Goal: Task Accomplishment & Management: Manage account settings

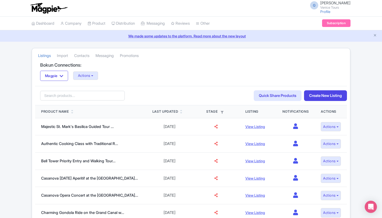
scroll to position [60, 0]
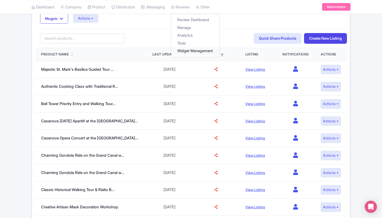
scroll to position [51, 0]
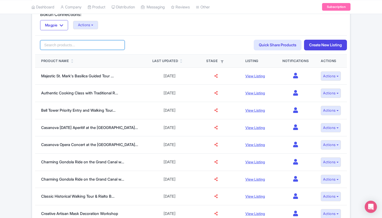
click at [63, 46] on input "search" at bounding box center [82, 45] width 85 height 10
type input "1700"
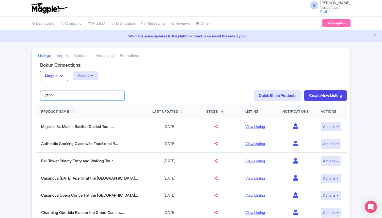
drag, startPoint x: 64, startPoint y: 95, endPoint x: 27, endPoint y: 93, distance: 37.4
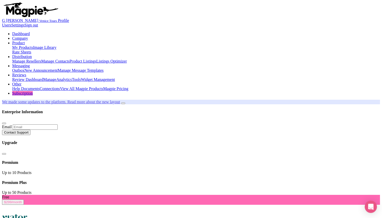
scroll to position [12, 0]
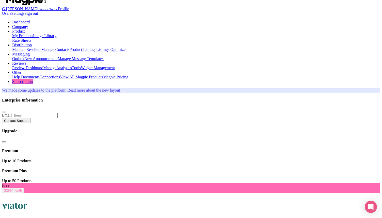
drag, startPoint x: 74, startPoint y: 144, endPoint x: 31, endPoint y: 142, distance: 43.0
type input "trilogy"
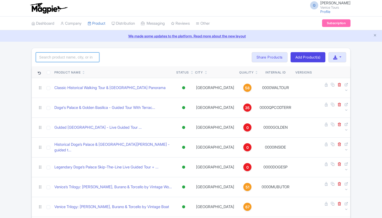
click at [73, 58] on input "search" at bounding box center [68, 57] width 64 height 10
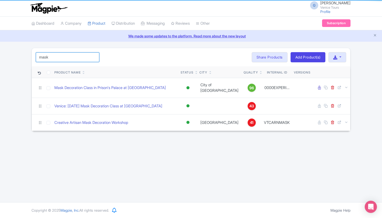
type input "mask"
click button "Search" at bounding box center [0, 0] width 0 height 0
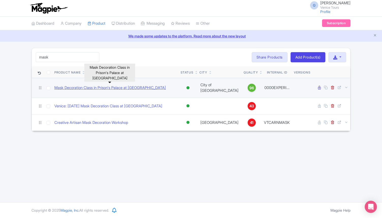
click at [138, 88] on link "Mask Decoration Class in Prison's Palace at [GEOGRAPHIC_DATA]" at bounding box center [110, 88] width 112 height 6
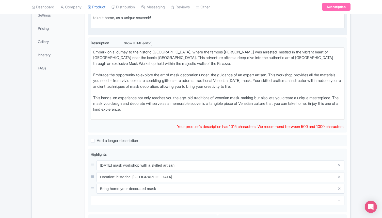
scroll to position [223, 0]
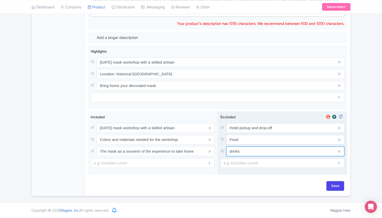
click at [252, 155] on input "drinks" at bounding box center [286, 151] width 118 height 10
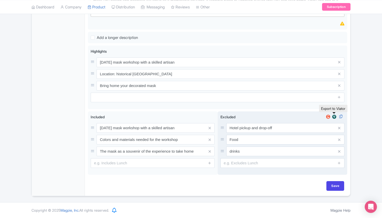
click at [334, 118] on img at bounding box center [335, 116] width 6 height 5
click at [336, 115] on img at bounding box center [335, 116] width 6 height 5
click at [335, 115] on img at bounding box center [335, 116] width 6 height 5
click at [334, 115] on img at bounding box center [335, 116] width 6 height 5
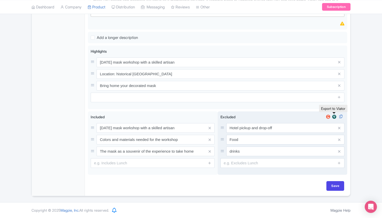
click at [334, 118] on img at bounding box center [335, 116] width 6 height 5
click at [328, 117] on img at bounding box center [328, 116] width 6 height 5
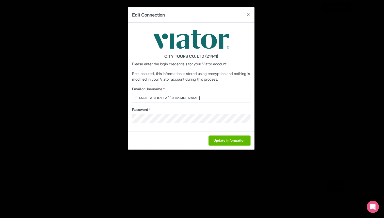
click at [236, 139] on input "Update Information" at bounding box center [230, 141] width 42 height 10
type input "Saving..."
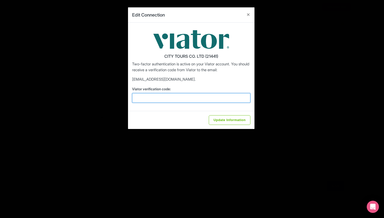
click at [170, 97] on input "Viator verification code:" at bounding box center [191, 98] width 118 height 10
click at [152, 97] on input "Viator verification code:" at bounding box center [191, 98] width 118 height 10
click at [153, 97] on input "Viator verification code:" at bounding box center [191, 98] width 118 height 10
click at [146, 97] on input "Viator verification code:" at bounding box center [191, 98] width 118 height 10
paste input "944680"
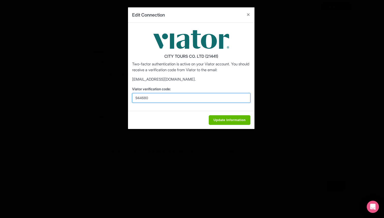
type input "944680"
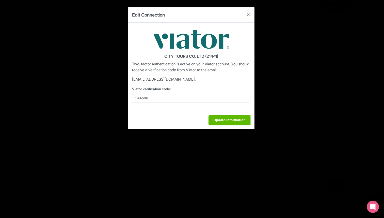
click at [229, 120] on input "Update Information" at bounding box center [230, 120] width 42 height 10
type input "Update Information"
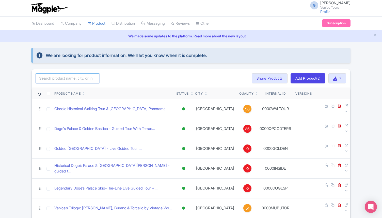
click at [67, 78] on input "search" at bounding box center [68, 78] width 64 height 10
type input "mask"
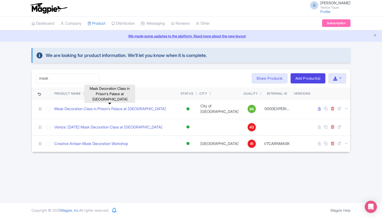
click at [99, 108] on link "Mask Decoration Class in Prison's Palace at [GEOGRAPHIC_DATA]" at bounding box center [110, 109] width 112 height 6
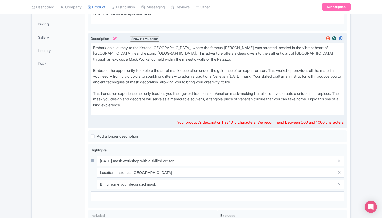
scroll to position [85, 0]
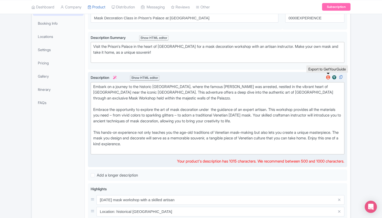
click at [328, 76] on img at bounding box center [328, 77] width 6 height 5
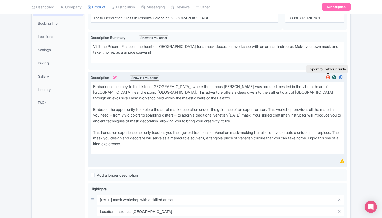
click at [330, 76] on img at bounding box center [328, 77] width 6 height 5
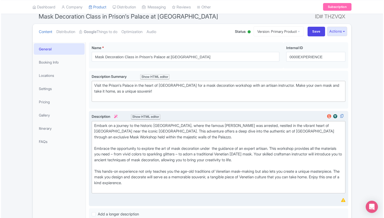
scroll to position [44, 0]
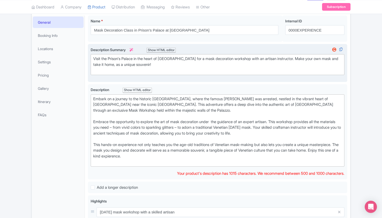
scroll to position [75, 0]
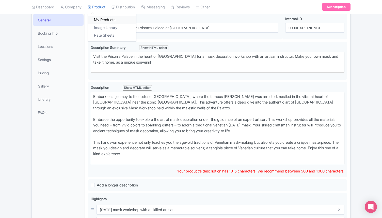
click at [103, 20] on link "My Products" at bounding box center [112, 20] width 48 height 8
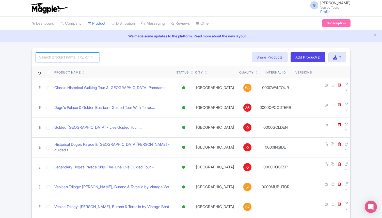
click at [75, 56] on input "search" at bounding box center [68, 57] width 64 height 10
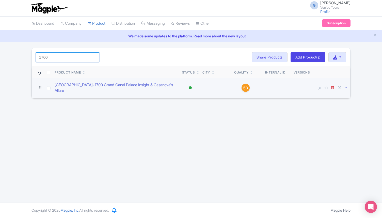
type input "1700"
click at [346, 85] on icon at bounding box center [347, 87] width 4 height 4
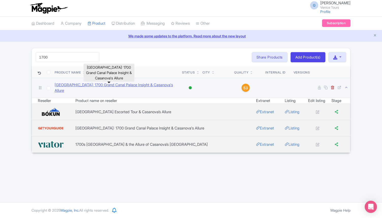
click at [145, 85] on link "[GEOGRAPHIC_DATA]: 1700 Grand Canal Palace Insight & Casanova's Allure" at bounding box center [117, 87] width 124 height 11
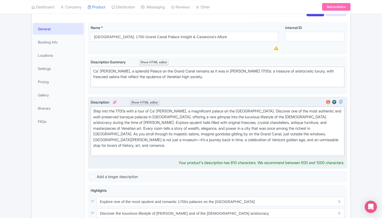
scroll to position [67, 0]
click at [316, 140] on div "Step into the 1700s with a tour of Ca’ Rezzonico, a magnificent palace on the G…" at bounding box center [217, 131] width 249 height 46
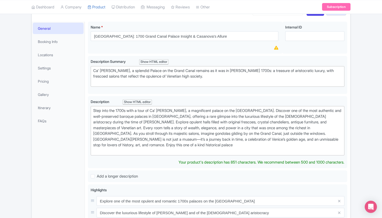
type trix-editor "<div>Step into the 1700s with a tour of Ca’ Rezzonico, a magnificent palace on …"
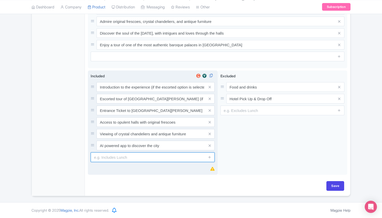
scroll to position [264, 0]
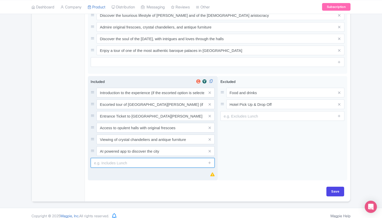
click at [110, 158] on input "text" at bounding box center [153, 163] width 124 height 10
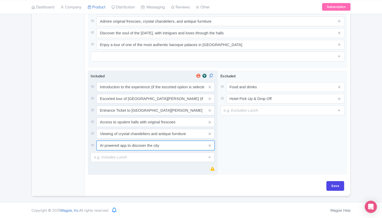
drag, startPoint x: 165, startPoint y: 146, endPoint x: 127, endPoint y: 144, distance: 37.4
click at [127, 144] on input "AI powered app to discover the city" at bounding box center [156, 146] width 118 height 10
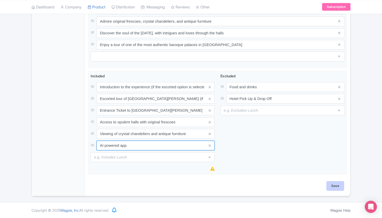
type input "AI powered app"
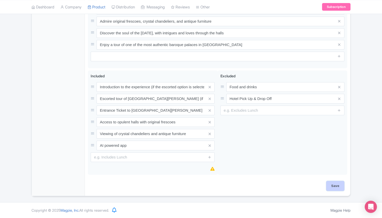
click at [333, 184] on input "Save" at bounding box center [336, 186] width 18 height 10
type input "Saving..."
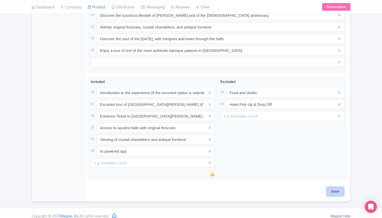
scroll to position [258, 0]
click at [341, 187] on input "Save" at bounding box center [336, 192] width 18 height 10
type input "Saving..."
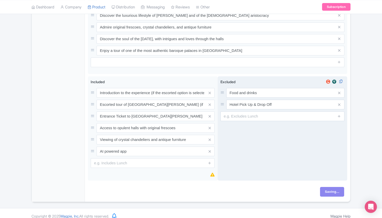
scroll to position [0, 0]
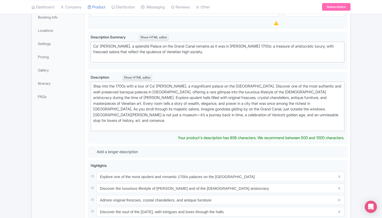
scroll to position [80, 0]
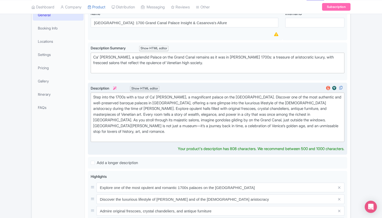
click at [318, 126] on div "Step into the 1700s with a tour of Ca’ [PERSON_NAME], a magnificent palace on t…" at bounding box center [217, 117] width 249 height 46
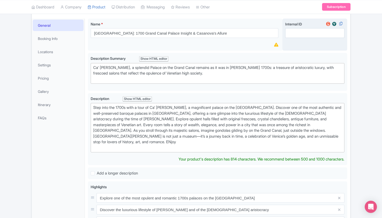
scroll to position [71, 0]
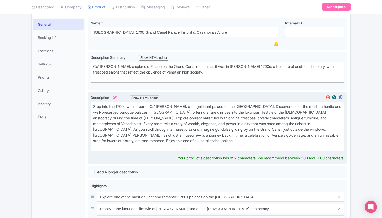
type trix-editor "<div>Step into the 1700s with a tour of Ca’ [PERSON_NAME], a magnificent palace…"
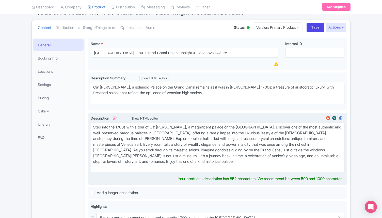
scroll to position [40, 0]
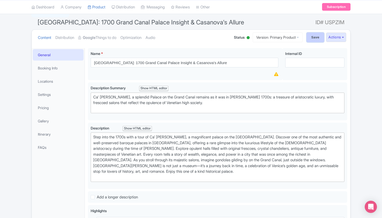
click at [314, 38] on input "Save" at bounding box center [316, 38] width 18 height 10
type input "Saving..."
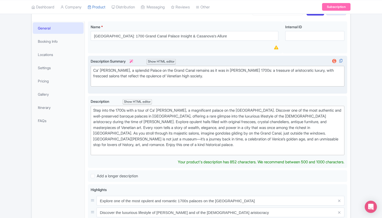
scroll to position [68, 0]
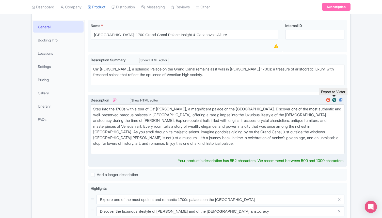
click at [336, 100] on img at bounding box center [335, 99] width 6 height 5
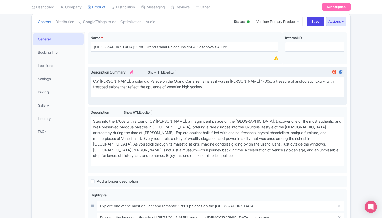
scroll to position [63, 0]
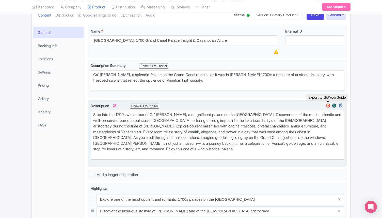
click at [328, 106] on img at bounding box center [328, 105] width 6 height 5
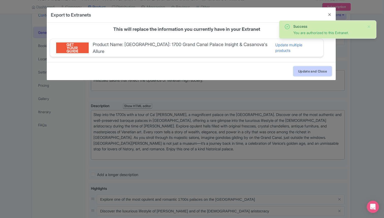
click at [302, 66] on button "Update and Close" at bounding box center [313, 71] width 38 height 10
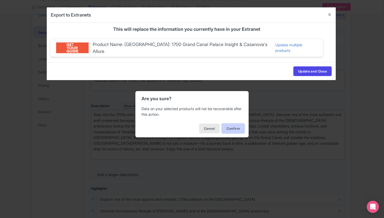
click at [233, 125] on button "Confirm" at bounding box center [233, 129] width 23 height 10
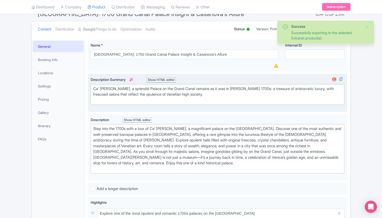
scroll to position [52, 0]
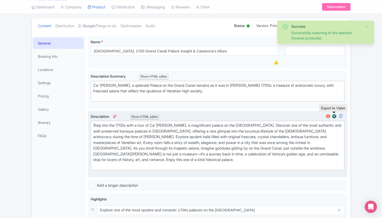
click at [334, 117] on img at bounding box center [335, 116] width 6 height 5
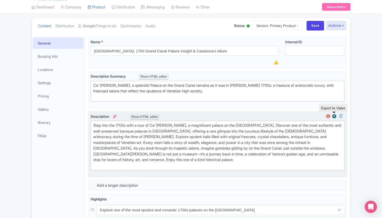
click at [334, 117] on img at bounding box center [335, 116] width 6 height 5
click at [335, 116] on img at bounding box center [335, 116] width 6 height 5
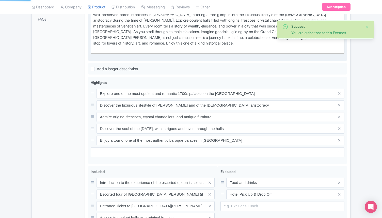
scroll to position [169, 0]
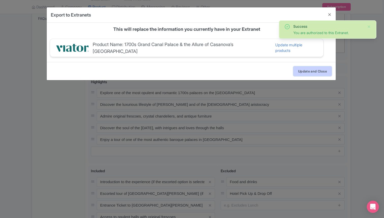
click at [305, 71] on button "Update and Close" at bounding box center [313, 71] width 38 height 10
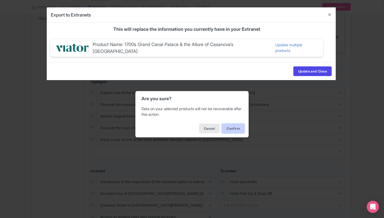
click at [236, 130] on button "Confirm" at bounding box center [233, 129] width 23 height 10
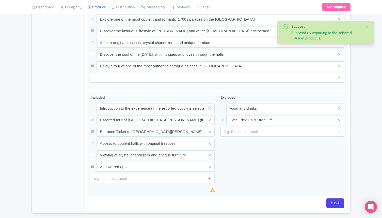
scroll to position [260, 0]
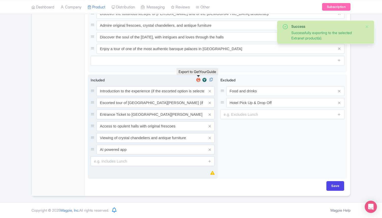
click at [198, 79] on img at bounding box center [199, 79] width 6 height 5
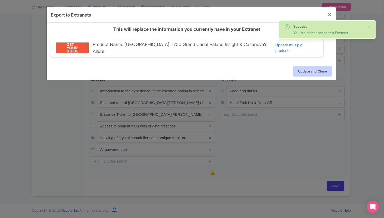
click at [310, 71] on button "Update and Close" at bounding box center [313, 71] width 38 height 10
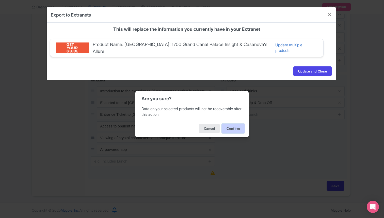
click at [235, 126] on button "Confirm" at bounding box center [233, 129] width 23 height 10
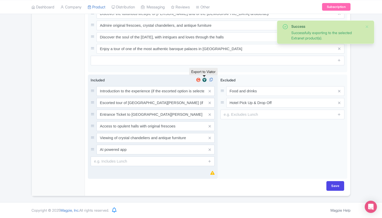
click at [204, 82] on img at bounding box center [205, 79] width 6 height 5
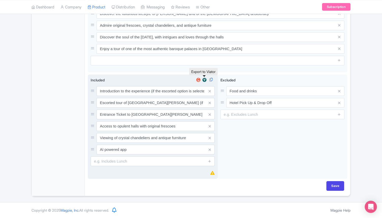
click at [204, 79] on img at bounding box center [205, 79] width 6 height 5
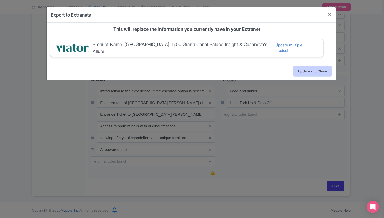
click at [309, 67] on button "Update and Close" at bounding box center [313, 71] width 38 height 10
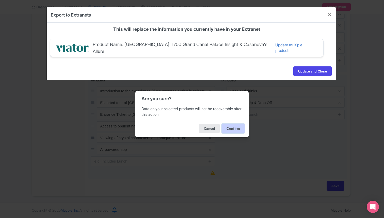
click at [237, 126] on button "Confirm" at bounding box center [233, 129] width 23 height 10
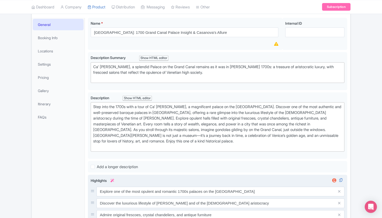
scroll to position [0, 0]
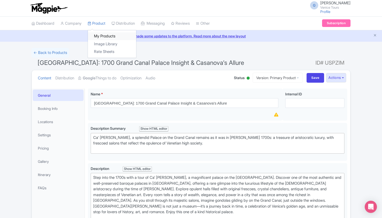
click at [104, 34] on link "My Products" at bounding box center [112, 36] width 48 height 8
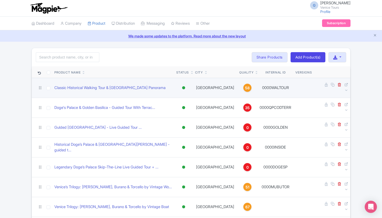
click at [347, 83] on td at bounding box center [332, 88] width 36 height 20
click at [347, 88] on icon at bounding box center [347, 90] width 4 height 4
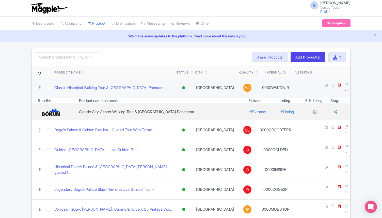
click at [347, 88] on icon at bounding box center [347, 90] width 4 height 4
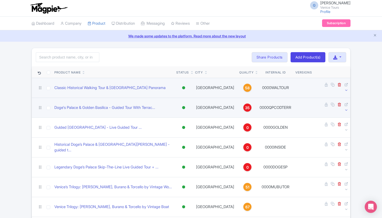
click at [346, 108] on icon at bounding box center [347, 110] width 4 height 4
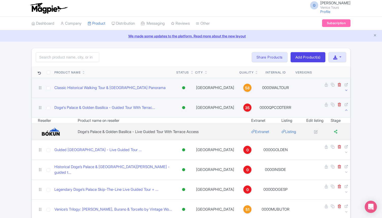
click at [346, 108] on icon at bounding box center [347, 110] width 4 height 4
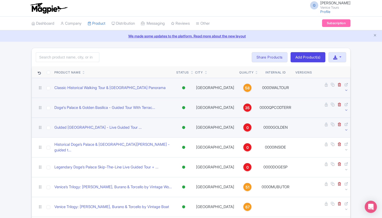
click at [345, 128] on icon at bounding box center [347, 130] width 4 height 4
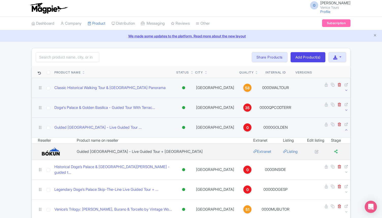
click at [345, 128] on icon at bounding box center [347, 130] width 4 height 4
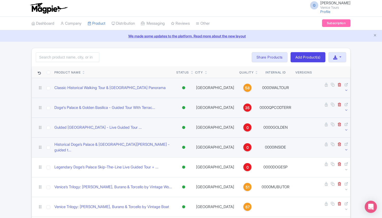
click at [345, 148] on icon at bounding box center [347, 150] width 4 height 4
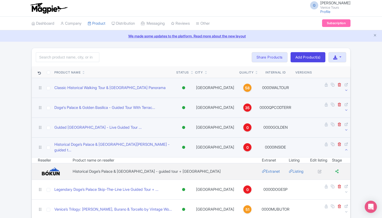
click at [345, 148] on icon at bounding box center [347, 150] width 4 height 4
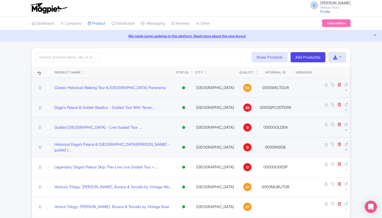
scroll to position [18, 0]
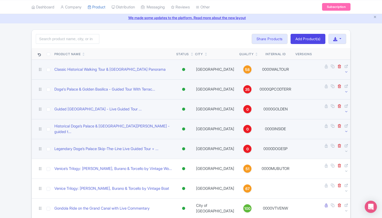
click at [344, 139] on td at bounding box center [332, 149] width 36 height 20
click at [345, 149] on icon at bounding box center [347, 151] width 4 height 4
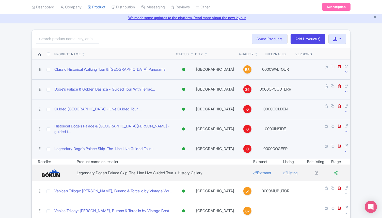
scroll to position [41, 0]
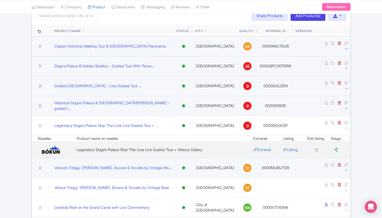
click at [346, 168] on icon at bounding box center [347, 170] width 4 height 4
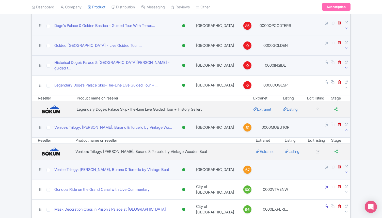
click at [346, 170] on icon at bounding box center [347, 172] width 4 height 4
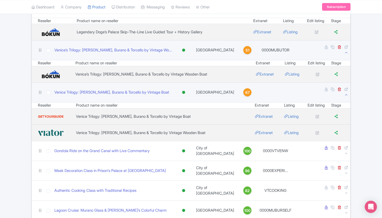
scroll to position [162, 0]
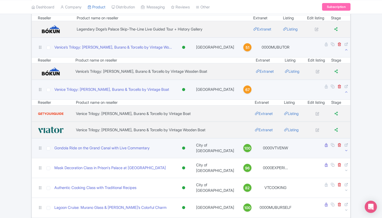
click at [346, 148] on icon at bounding box center [347, 150] width 4 height 4
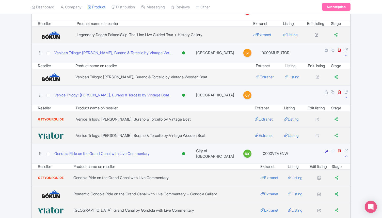
scroll to position [142, 0]
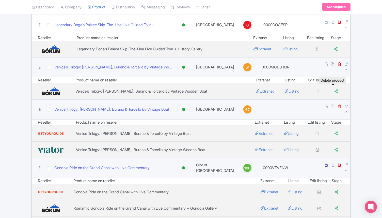
click at [338, 104] on icon at bounding box center [340, 106] width 4 height 4
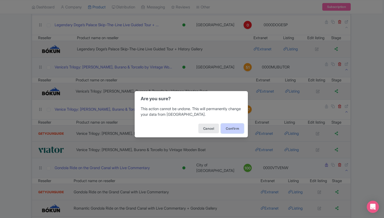
click at [234, 126] on button "Confirm" at bounding box center [232, 129] width 23 height 10
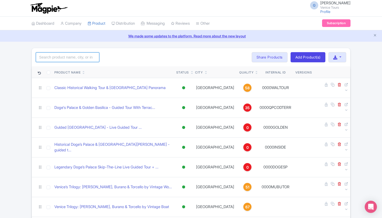
click at [60, 55] on input "search" at bounding box center [68, 57] width 64 height 10
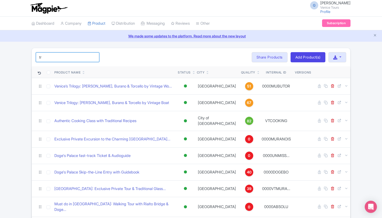
type input "trilogy"
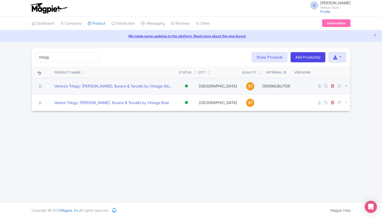
click at [347, 86] on icon at bounding box center [347, 86] width 4 height 4
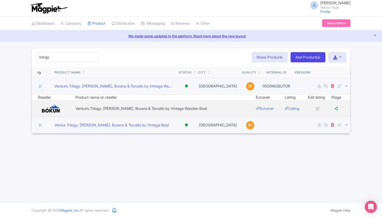
click at [348, 125] on icon at bounding box center [347, 125] width 4 height 4
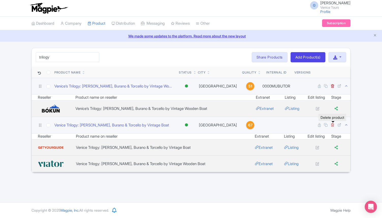
click at [332, 125] on icon at bounding box center [333, 125] width 4 height 4
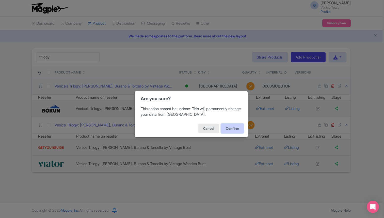
click at [235, 128] on button "Confirm" at bounding box center [232, 129] width 23 height 10
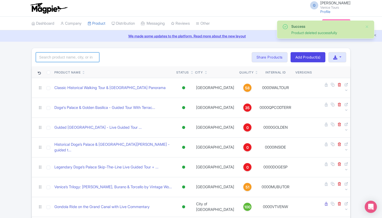
click at [68, 55] on input "search" at bounding box center [68, 57] width 64 height 10
type input "trilogy"
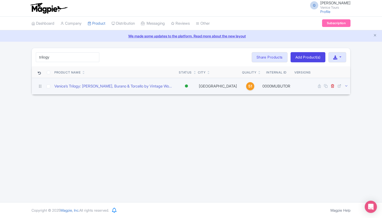
click at [346, 86] on icon at bounding box center [347, 86] width 4 height 4
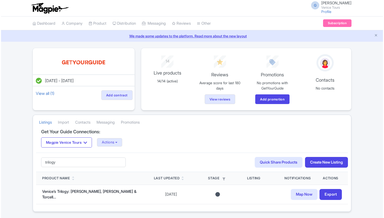
scroll to position [15, 0]
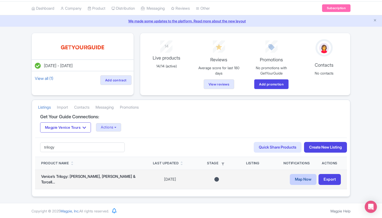
click at [302, 179] on link "Map Now" at bounding box center [303, 179] width 27 height 11
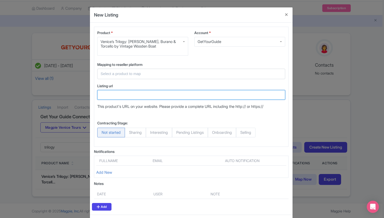
click at [117, 94] on input "Listing url" at bounding box center [191, 95] width 188 height 10
paste input "https://www.getyourguide.com/murano-l1582/venice-trilogy-murano-burano-torcello…"
type input "https://www.getyourguide.com/murano-l1582/venice-trilogy-murano-burano-torcello…"
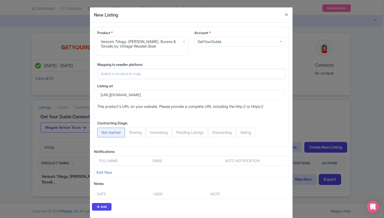
scroll to position [0, 0]
click at [121, 74] on input "text" at bounding box center [188, 74] width 175 height 6
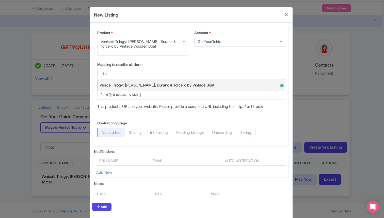
click at [191, 82] on span "Venice Trilogy: [PERSON_NAME], Burano & Torcello by Vintage Boat" at bounding box center [157, 85] width 115 height 8
type input "Venice Trilogy: [PERSON_NAME], Burano & Torcello by Vintage Boat"
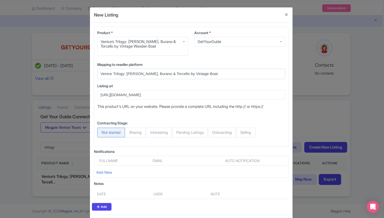
click at [251, 134] on span "Selling" at bounding box center [246, 133] width 20 height 10
click at [241, 133] on input "Selling" at bounding box center [238, 130] width 5 height 5
radio input "true"
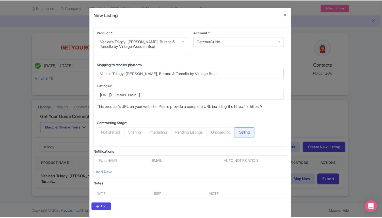
scroll to position [22, 0]
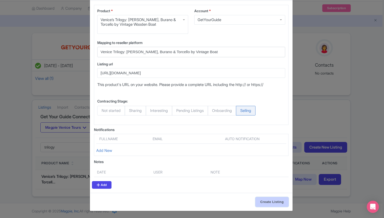
click at [267, 202] on input "Create Listing" at bounding box center [272, 202] width 33 height 10
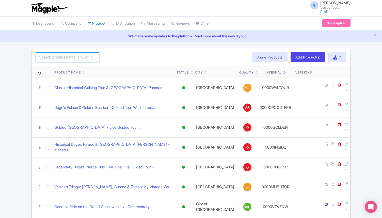
click at [43, 55] on input "search" at bounding box center [68, 57] width 64 height 10
type input "trilogy"
click button "Search" at bounding box center [0, 0] width 0 height 0
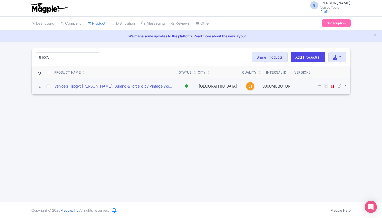
click at [346, 85] on icon at bounding box center [347, 86] width 4 height 4
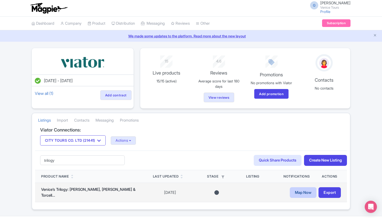
click at [303, 191] on link "Map Now" at bounding box center [303, 192] width 27 height 11
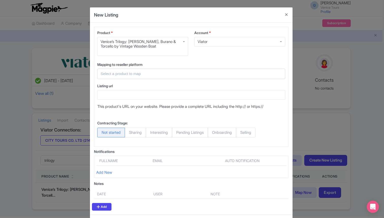
click at [149, 73] on input "text" at bounding box center [188, 74] width 175 height 6
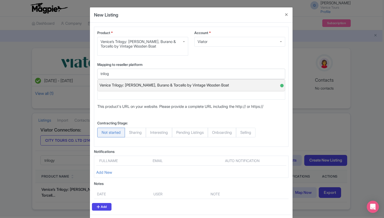
click at [167, 83] on span "Venice Trilogy: [PERSON_NAME], Burano & Torcello by Vintage Wooden Boat" at bounding box center [165, 85] width 130 height 8
type input "Venice Trilogy: [PERSON_NAME], Burano & Torcello by Vintage Wooden Boat"
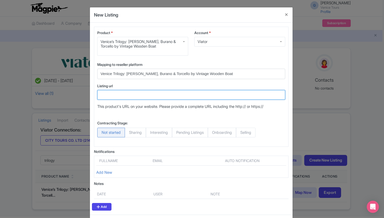
click at [118, 92] on input "Listing url" at bounding box center [191, 95] width 188 height 10
paste input "[URL][DOMAIN_NAME]"
type input "[URL][DOMAIN_NAME]"
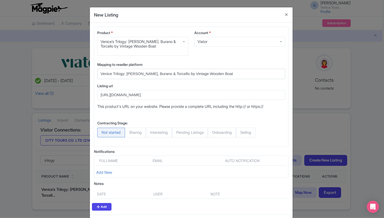
click at [251, 132] on span "Selling" at bounding box center [246, 133] width 20 height 10
click at [241, 132] on input "Selling" at bounding box center [238, 130] width 5 height 5
radio input "true"
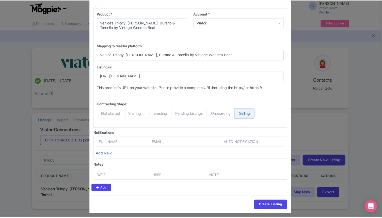
scroll to position [22, 0]
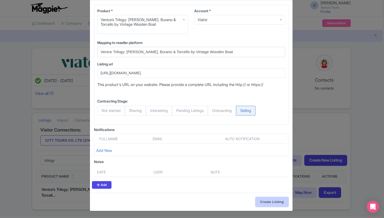
click at [267, 202] on input "Create Listing" at bounding box center [272, 202] width 33 height 10
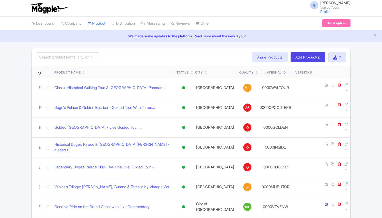
click at [75, 58] on input "search" at bounding box center [68, 57] width 64 height 10
type input "trilogy"
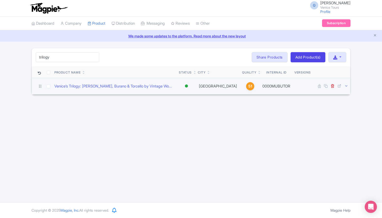
click at [346, 84] on icon at bounding box center [347, 86] width 4 height 4
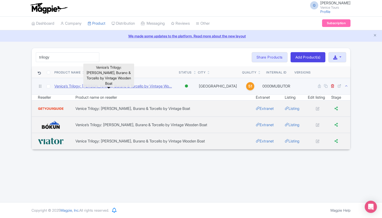
click at [117, 88] on link "Venice’s Trilogy: [PERSON_NAME], Burano & Torcello by Vintage Wo..." at bounding box center [113, 86] width 118 height 6
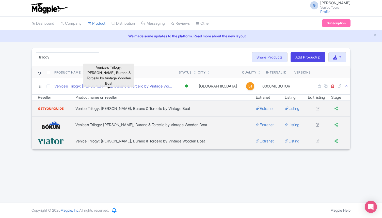
click at [166, 44] on div "G [PERSON_NAME] Venice Tours Profile Users Settings Sign out Dashboard Company …" at bounding box center [191, 101] width 382 height 202
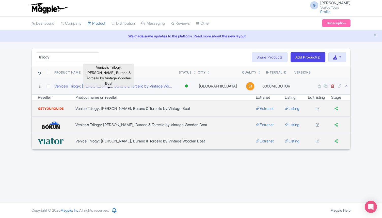
click at [123, 86] on link "Venice’s Trilogy: [PERSON_NAME], Burano & Torcello by Vintage Wo..." at bounding box center [113, 86] width 118 height 6
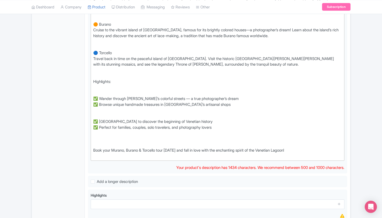
scroll to position [239, 0]
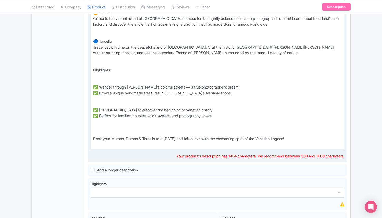
click at [271, 138] on div "🌊✨ Explore the Magic of Murano, Burano & Torcello — A Journey Through Art, Hist…" at bounding box center [217, 42] width 249 height 212
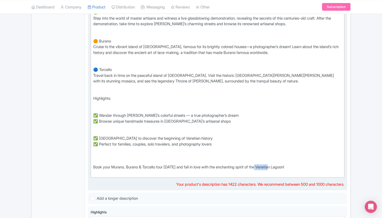
scroll to position [211, 0]
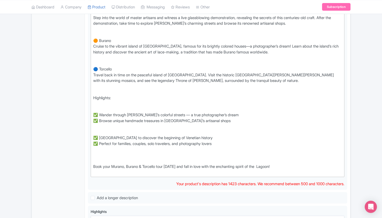
type trix-editor "<div><br>🌊✨ Explore the Magic of Murano, Burano &amp; Torcello — A Journey Thro…"
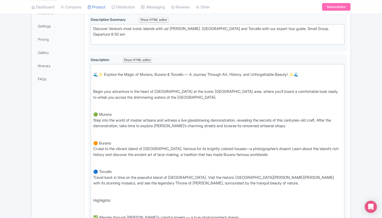
scroll to position [109, 0]
click at [0, 0] on img at bounding box center [0, 0] width 0 height 0
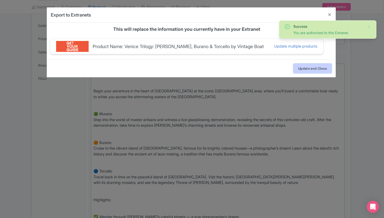
click at [307, 69] on button "Update and Close" at bounding box center [313, 69] width 38 height 10
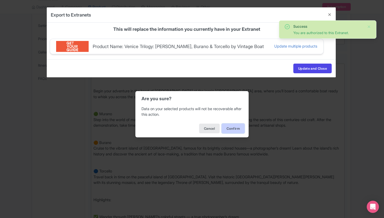
click at [235, 126] on button "Confirm" at bounding box center [233, 129] width 23 height 10
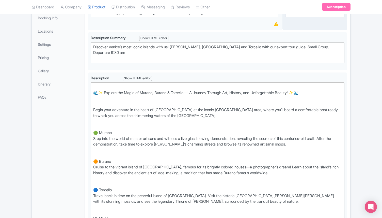
scroll to position [92, 0]
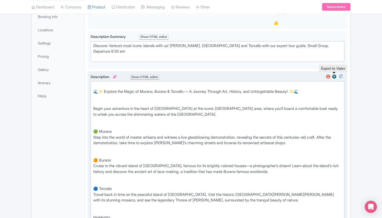
click at [335, 75] on img at bounding box center [335, 76] width 6 height 5
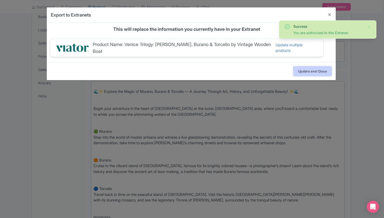
click at [309, 68] on button "Update and Close" at bounding box center [313, 71] width 38 height 10
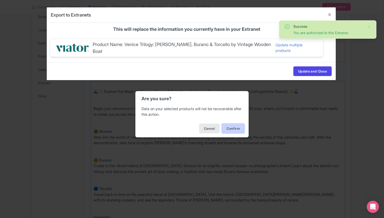
click at [233, 128] on button "Confirm" at bounding box center [233, 129] width 23 height 10
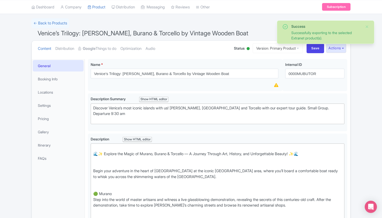
scroll to position [30, 0]
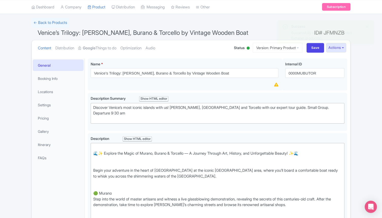
click at [342, 47] on button "Actions" at bounding box center [336, 47] width 20 height 9
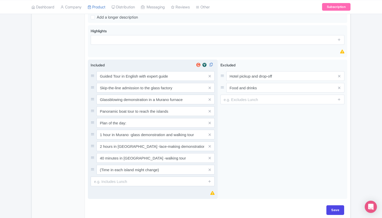
scroll to position [416, 0]
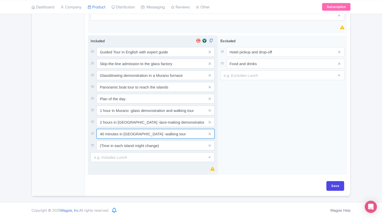
drag, startPoint x: 165, startPoint y: 135, endPoint x: 138, endPoint y: 133, distance: 26.2
click at [138, 133] on input "40 minutes in Torcello -walking tour" at bounding box center [156, 134] width 118 height 10
type input "40 minutes in Torcello"
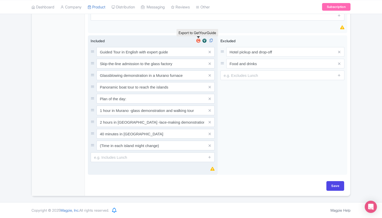
click at [197, 39] on img at bounding box center [199, 40] width 6 height 5
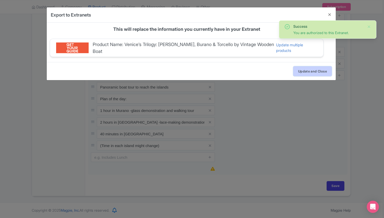
click at [308, 68] on button "Update and Close" at bounding box center [313, 71] width 38 height 10
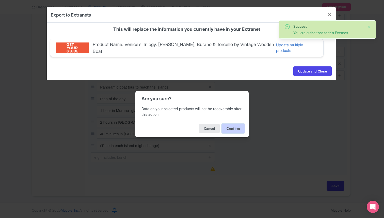
click at [232, 127] on button "Confirm" at bounding box center [233, 129] width 23 height 10
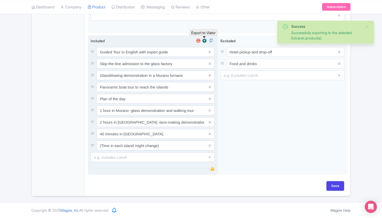
click at [203, 40] on img at bounding box center [205, 40] width 6 height 5
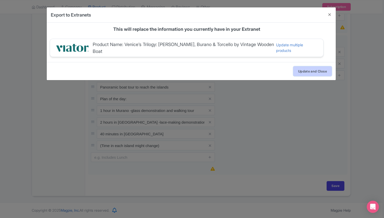
click at [317, 68] on button "Update and Close" at bounding box center [313, 71] width 38 height 10
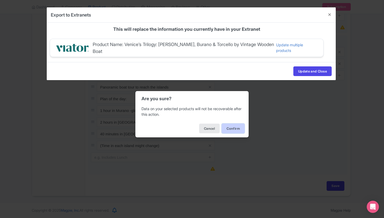
click at [238, 127] on button "Confirm" at bounding box center [233, 129] width 23 height 10
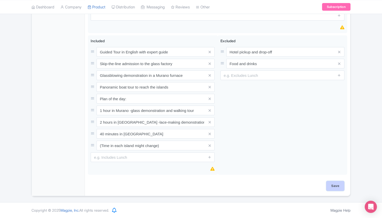
click at [332, 186] on input "Save" at bounding box center [336, 186] width 18 height 10
type input "Saving..."
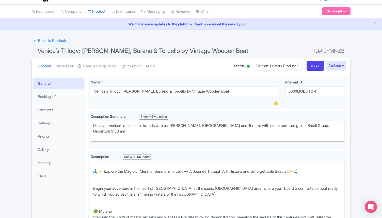
scroll to position [8, 0]
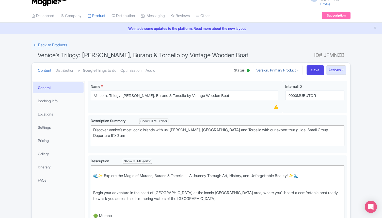
click at [289, 66] on link "Version: Primary Product" at bounding box center [278, 70] width 50 height 10
click at [279, 84] on link "Manage Versions" at bounding box center [282, 83] width 48 height 8
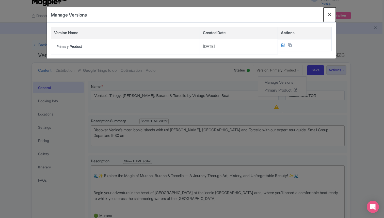
click at [331, 15] on button "Close" at bounding box center [330, 14] width 12 height 14
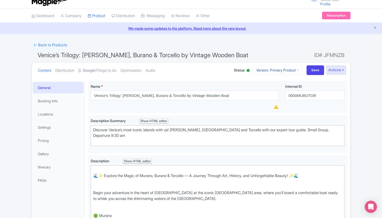
click at [290, 69] on link "Version: Primary Product" at bounding box center [278, 70] width 50 height 10
click at [196, 72] on ul "Content Distribution Google Things to do Optimization Audio" at bounding box center [131, 71] width 190 height 16
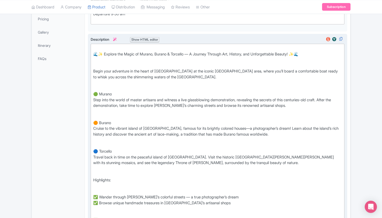
scroll to position [125, 0]
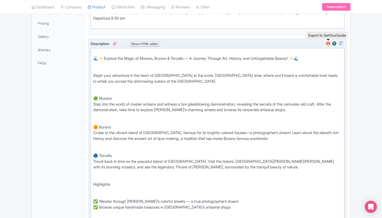
click at [330, 45] on img at bounding box center [328, 43] width 6 height 5
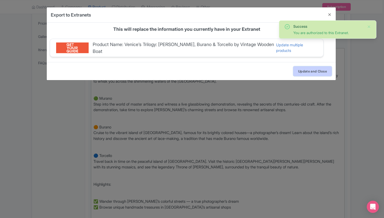
click at [310, 66] on button "Update and Close" at bounding box center [313, 71] width 38 height 10
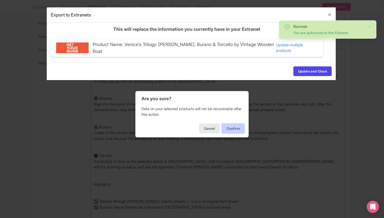
click at [233, 130] on button "Confirm" at bounding box center [233, 129] width 23 height 10
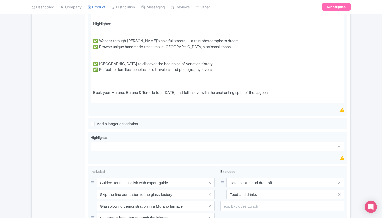
scroll to position [412, 0]
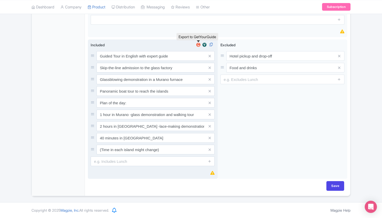
click at [199, 44] on img at bounding box center [199, 44] width 6 height 5
click at [199, 45] on img at bounding box center [199, 44] width 6 height 5
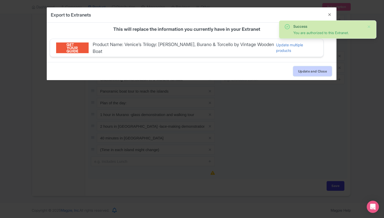
click at [302, 67] on button "Update and Close" at bounding box center [313, 71] width 38 height 10
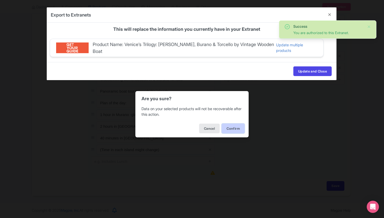
click at [235, 130] on button "Confirm" at bounding box center [233, 129] width 23 height 10
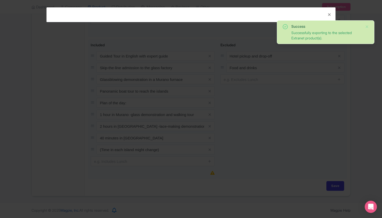
scroll to position [0, 0]
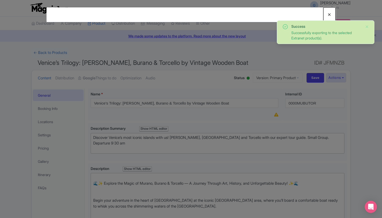
click at [331, 16] on button "Close" at bounding box center [330, 14] width 12 height 14
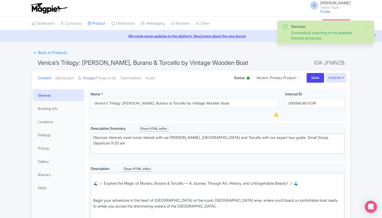
click at [370, 26] on div "Success Successfully exporting to the selected Extranet product(s)." at bounding box center [326, 32] width 98 height 24
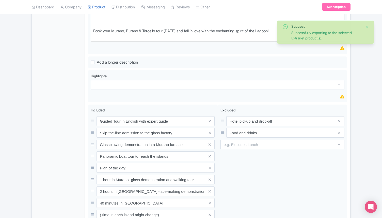
scroll to position [349, 0]
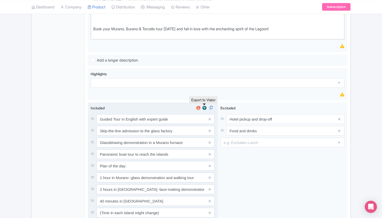
click at [204, 107] on img at bounding box center [205, 107] width 6 height 5
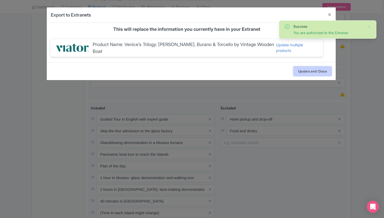
click at [303, 68] on button "Update and Close" at bounding box center [313, 71] width 38 height 10
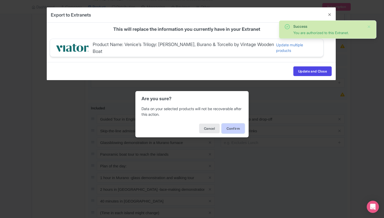
click at [234, 126] on button "Confirm" at bounding box center [233, 129] width 23 height 10
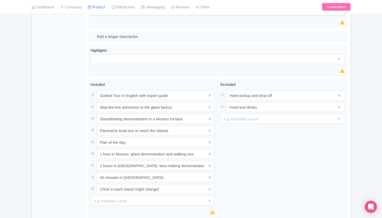
scroll to position [0, 0]
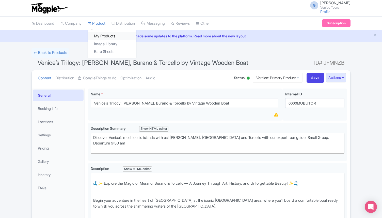
click at [102, 33] on link "My Products" at bounding box center [112, 36] width 48 height 8
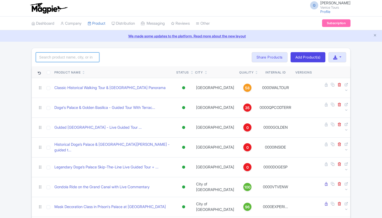
click at [64, 61] on input "search" at bounding box center [68, 57] width 64 height 10
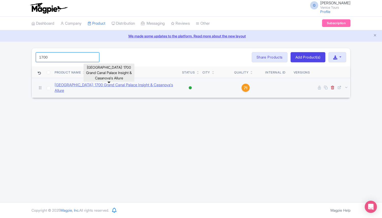
type input "1700"
click at [86, 87] on link "[GEOGRAPHIC_DATA]: 1700 Grand Canal Palace Insight & Casanova's Allure" at bounding box center [117, 87] width 124 height 11
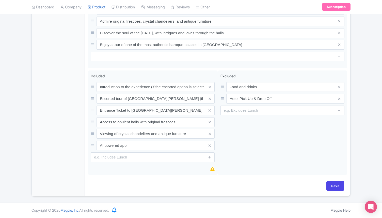
scroll to position [264, 0]
click at [0, 0] on img at bounding box center [0, 0] width 0 height 0
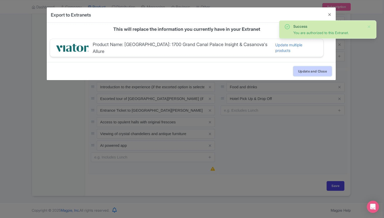
click at [321, 68] on button "Update and Close" at bounding box center [313, 71] width 38 height 10
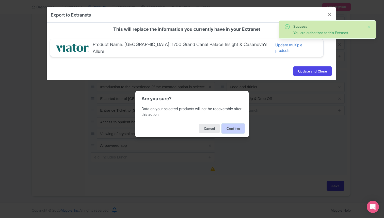
click at [235, 129] on button "Confirm" at bounding box center [233, 129] width 23 height 10
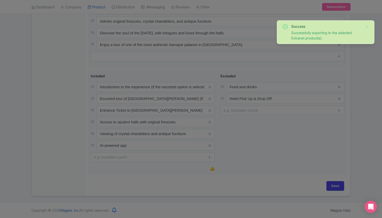
scroll to position [0, 0]
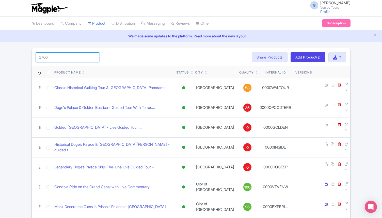
drag, startPoint x: 54, startPoint y: 56, endPoint x: 22, endPoint y: 55, distance: 32.0
type input "trilogy"
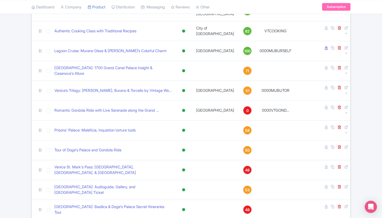
scroll to position [195, 0]
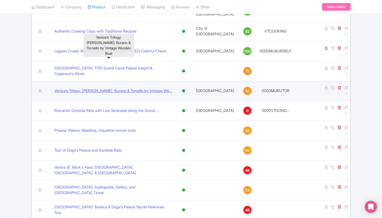
click at [111, 88] on link "Venice’s Trilogy: [PERSON_NAME], Burano & Torcello by Vintage Wo..." at bounding box center [113, 91] width 118 height 6
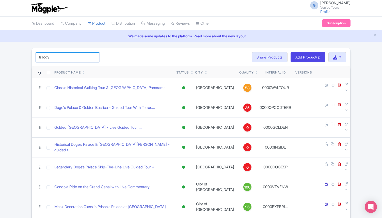
click at [54, 56] on input "trilogy" at bounding box center [68, 57] width 64 height 10
click button "Search" at bounding box center [0, 0] width 0 height 0
